Goal: Transaction & Acquisition: Download file/media

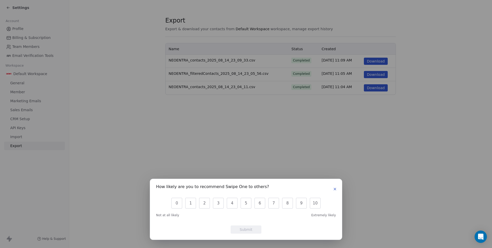
click at [335, 189] on icon "button" at bounding box center [335, 189] width 4 height 4
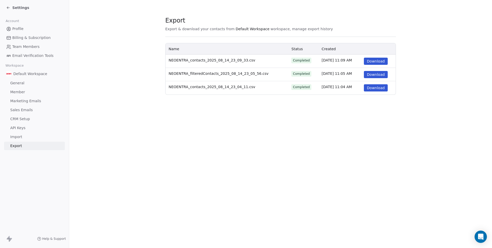
click at [374, 63] on button "Download" at bounding box center [376, 61] width 24 height 7
click at [258, 66] on th "NEOENTRA_contacts_2025_08_14_23_09_33.csv" at bounding box center [227, 61] width 123 height 13
click at [236, 29] on span "Default Workspace" at bounding box center [253, 28] width 34 height 5
click at [19, 7] on span "Settings" at bounding box center [20, 7] width 17 height 5
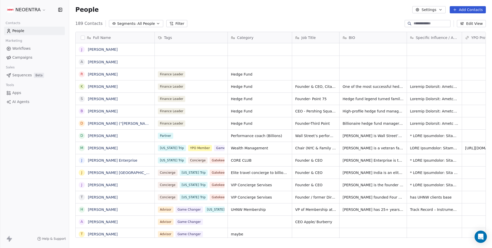
scroll to position [218, 423]
click at [81, 36] on button "button" at bounding box center [83, 38] width 4 height 4
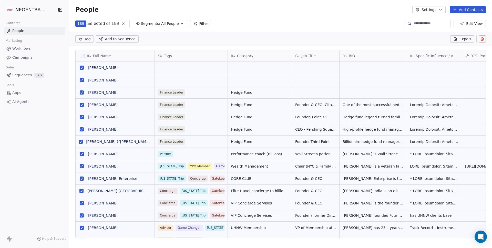
click at [468, 40] on span "Export" at bounding box center [466, 38] width 12 height 5
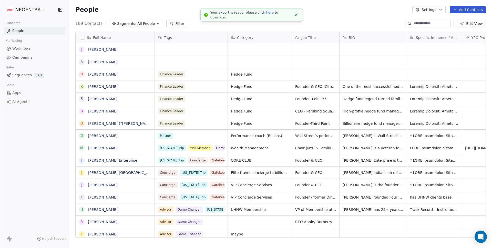
click at [266, 14] on link "here" at bounding box center [269, 13] width 7 height 4
click at [394, 15] on div "People Settings Add Contacts" at bounding box center [280, 9] width 423 height 19
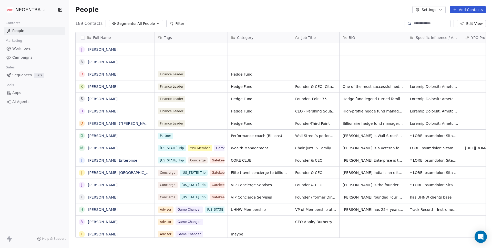
click at [243, 16] on div "People Settings Add Contacts" at bounding box center [280, 9] width 423 height 19
